Goal: Navigation & Orientation: Find specific page/section

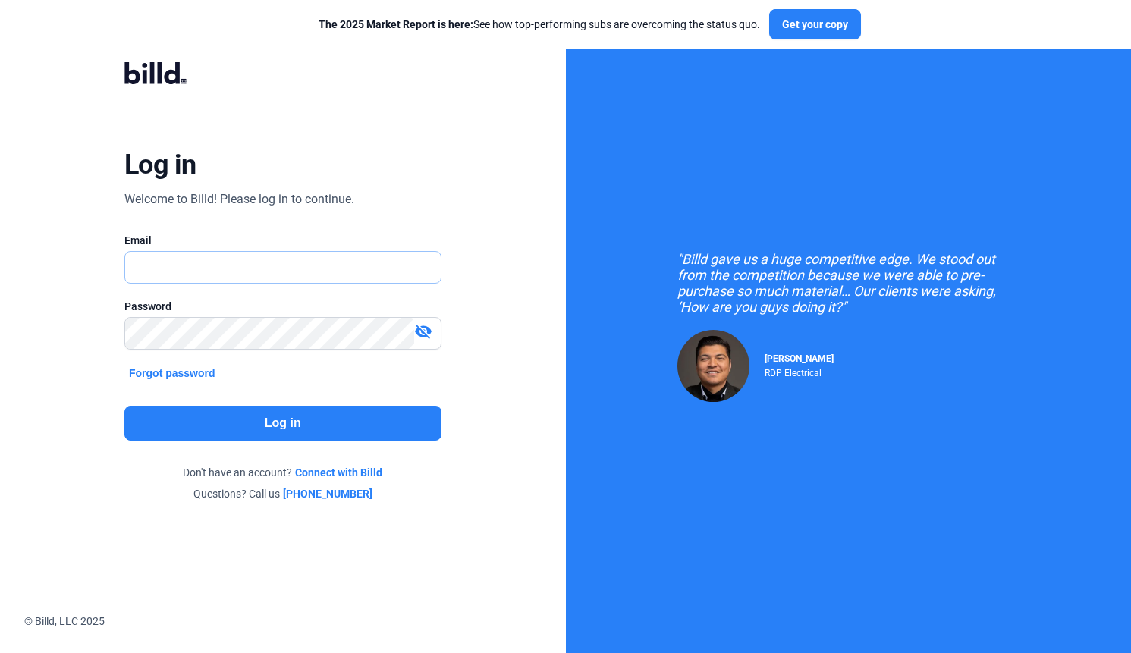
type input "[PERSON_NAME][EMAIL_ADDRESS][DOMAIN_NAME]"
click at [291, 420] on button "Log in" at bounding box center [282, 423] width 317 height 35
